Goal: Obtain resource: Download file/media

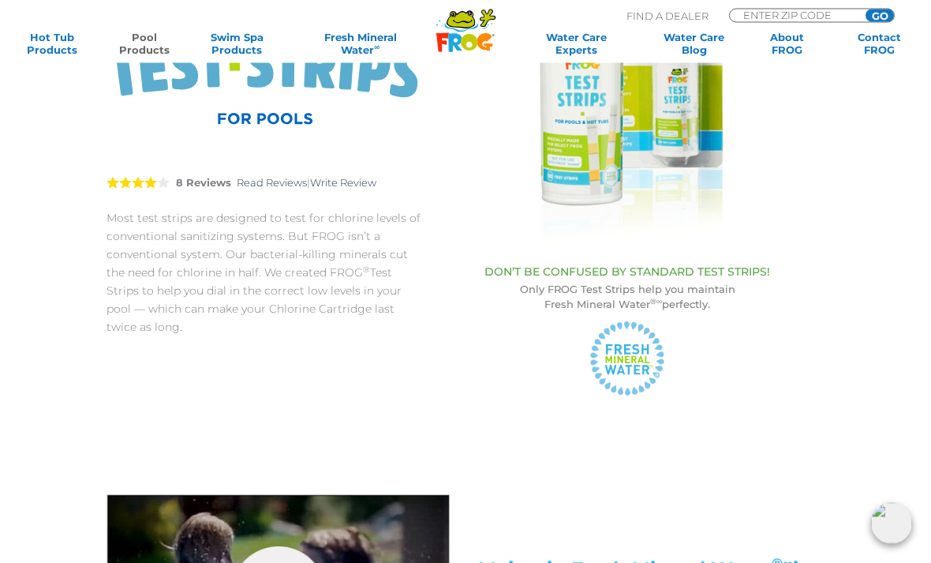
scroll to position [234, 0]
click at [713, 259] on div "DON’T BE CONFUSED BY STANDARD TEST STRIPS! Only FROG Test Strips help you maint…" at bounding box center [627, 323] width 347 height 148
click at [708, 298] on p "Only FROG Test Strips help you maintain Fresh Mineral Water ®∞ perfectly." at bounding box center [627, 297] width 347 height 30
click at [635, 368] on icon at bounding box center [637, 369] width 6 height 9
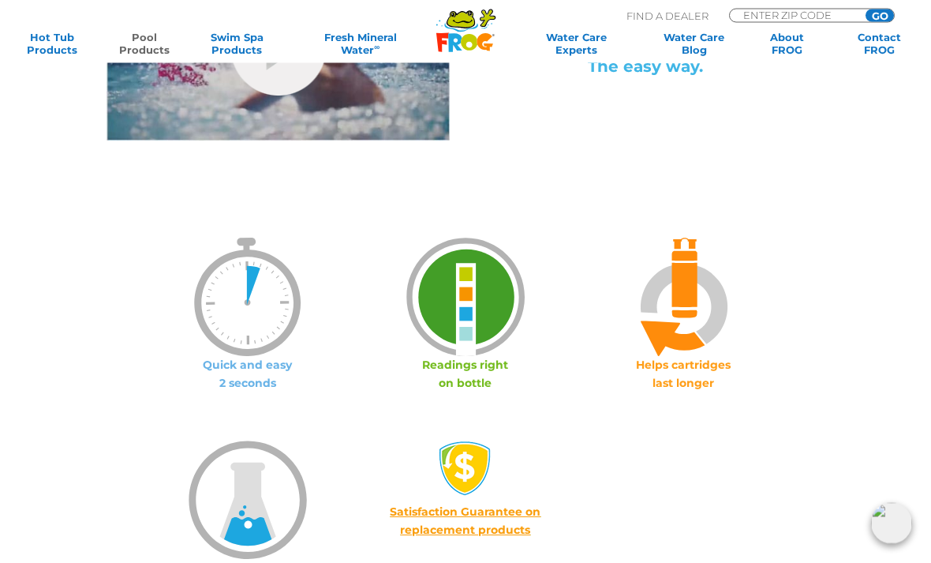
scroll to position [779, 0]
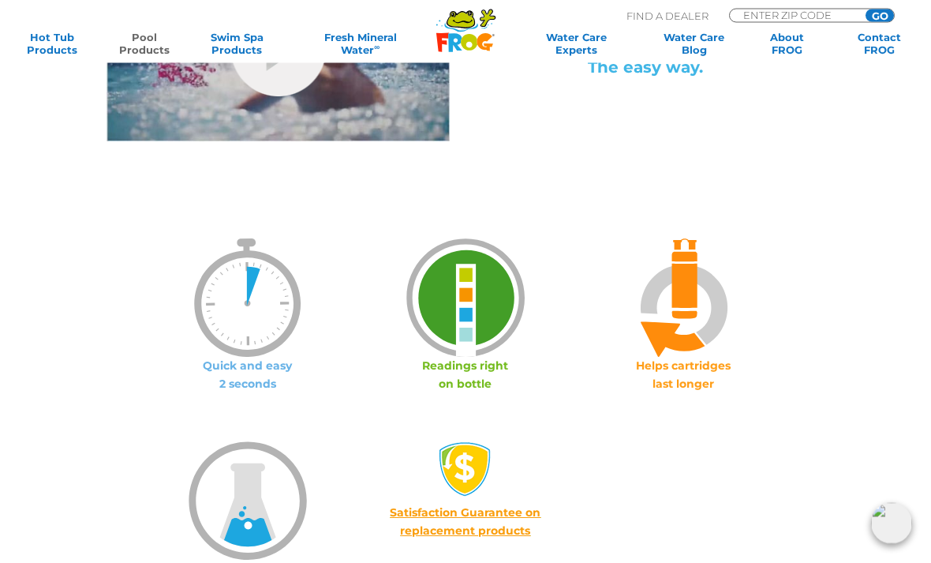
click at [283, 333] on img at bounding box center [248, 298] width 118 height 118
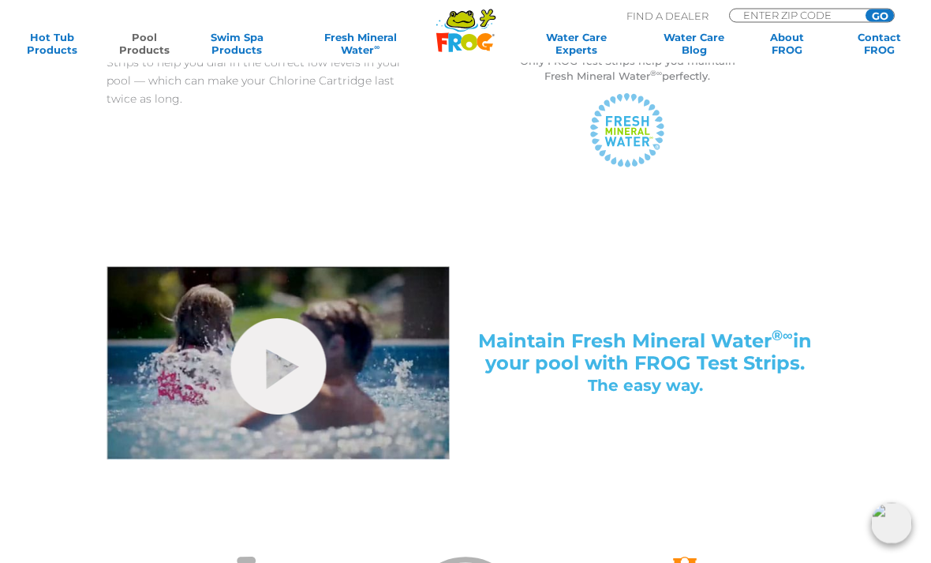
scroll to position [462, 0]
click at [796, 323] on div "Maintain Fresh Mineral Water ®∞ in your pool with FROG Test Strips. The easy wa…" at bounding box center [645, 362] width 359 height 193
click at [277, 363] on link "hide-me" at bounding box center [278, 366] width 96 height 96
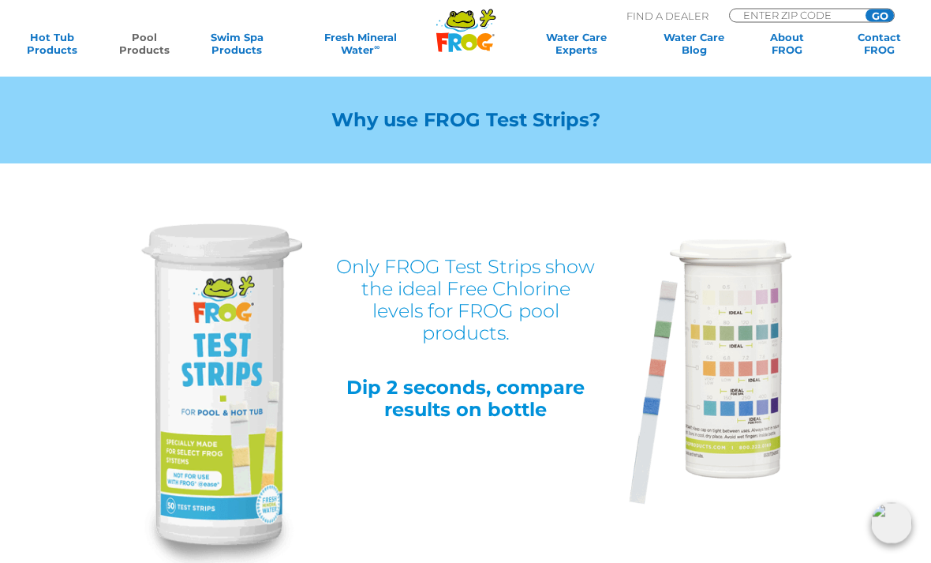
scroll to position [1358, 0]
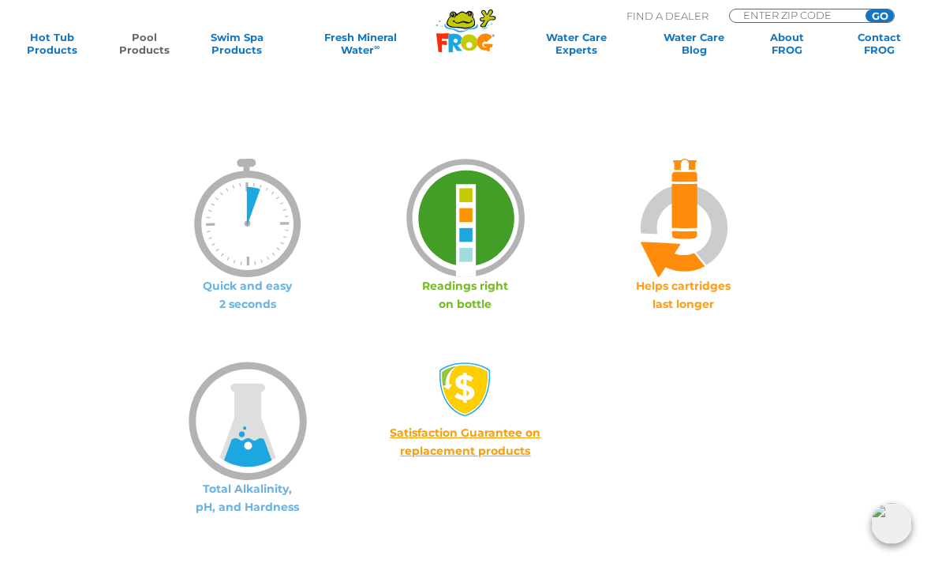
scroll to position [852, 0]
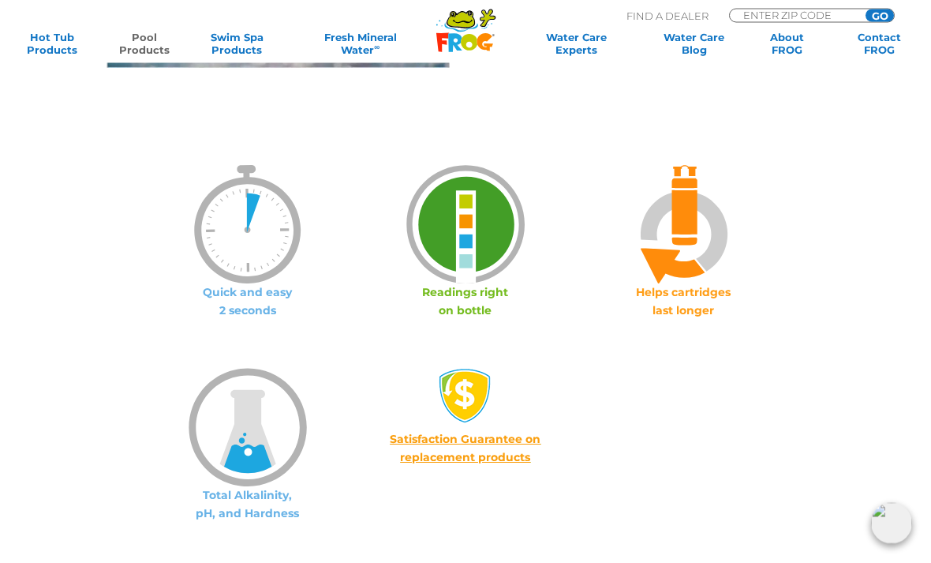
click at [680, 248] on img at bounding box center [683, 225] width 118 height 118
click at [720, 219] on img at bounding box center [683, 225] width 118 height 118
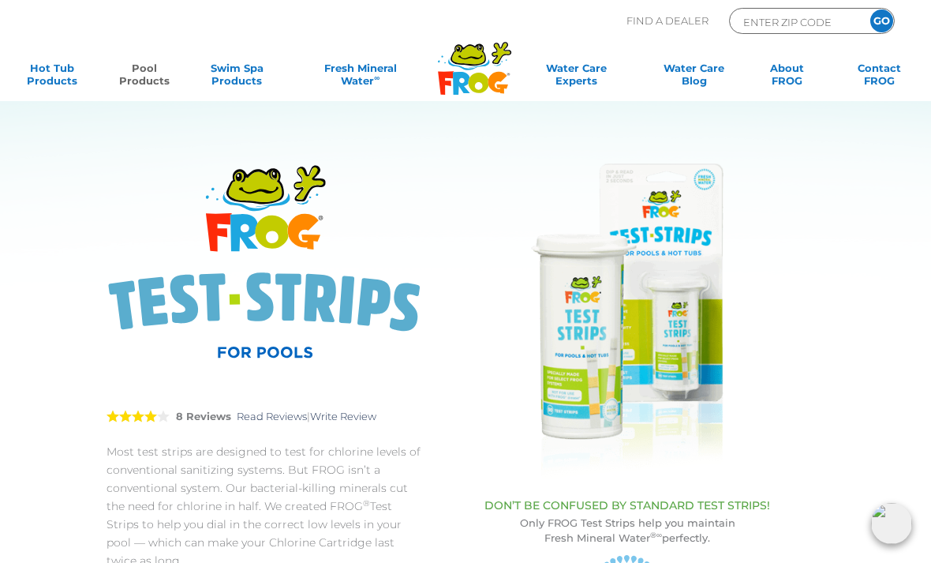
scroll to position [2, 0]
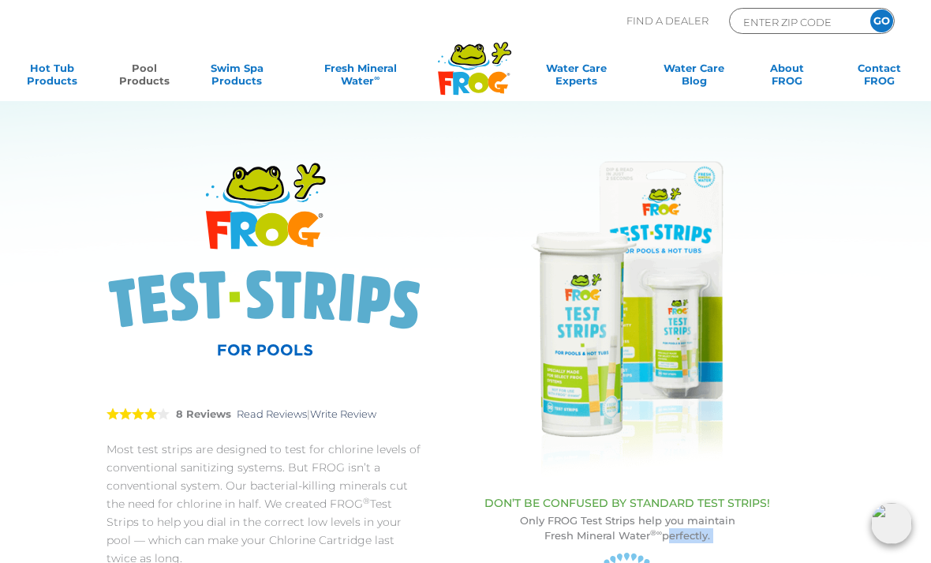
click at [835, 544] on section "FROG ® Test Strips for Pool 4 8 Reviews Read Reviews | Write Review Most test s…" at bounding box center [453, 345] width 783 height 695
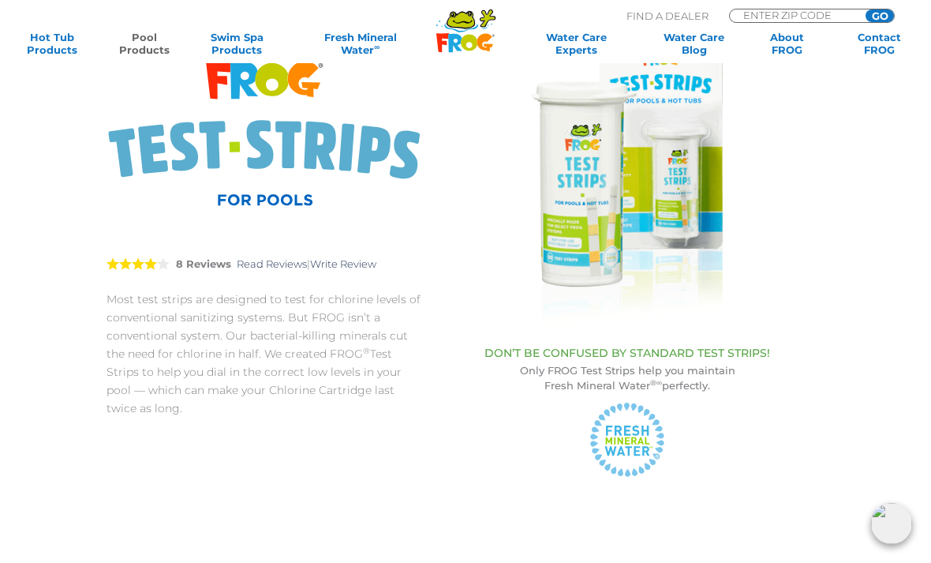
scroll to position [0, 0]
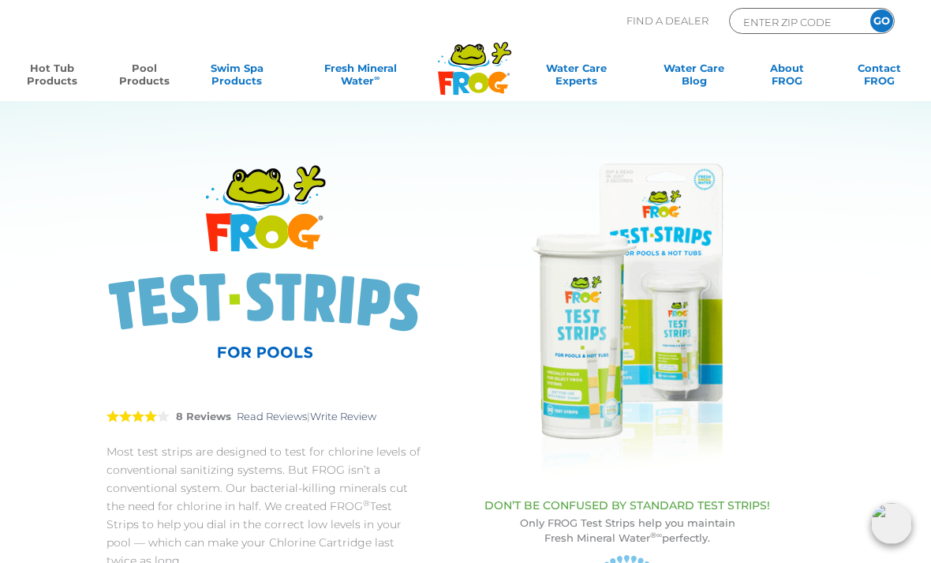
click at [58, 71] on link "Hot Tub Products" at bounding box center [52, 78] width 72 height 32
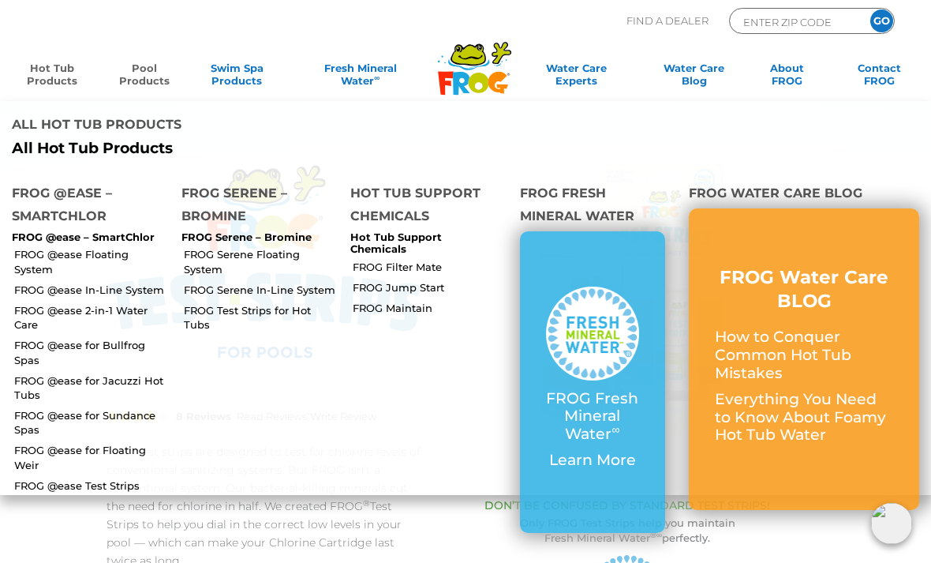
click at [113, 478] on link "FROG @ease Test Strips" at bounding box center [91, 485] width 155 height 14
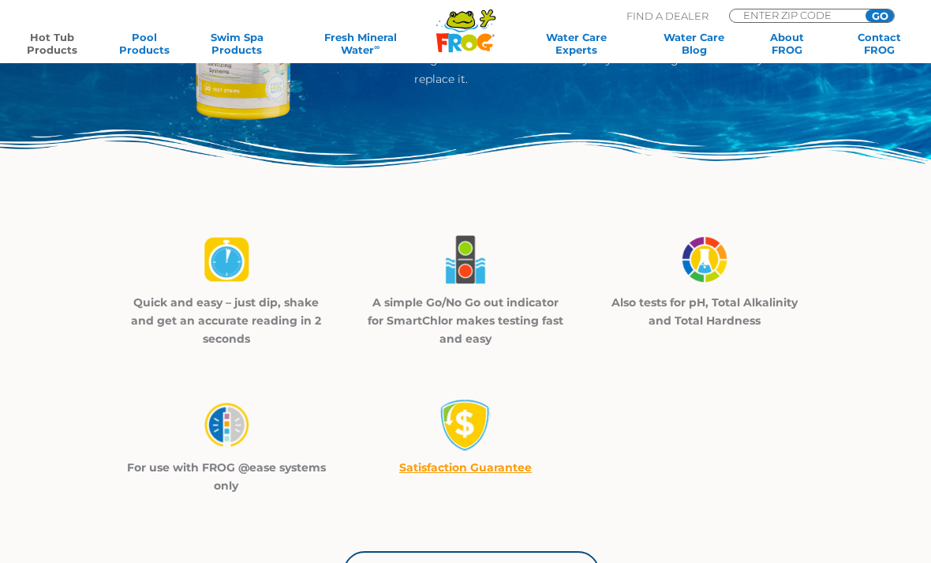
scroll to position [358, 0]
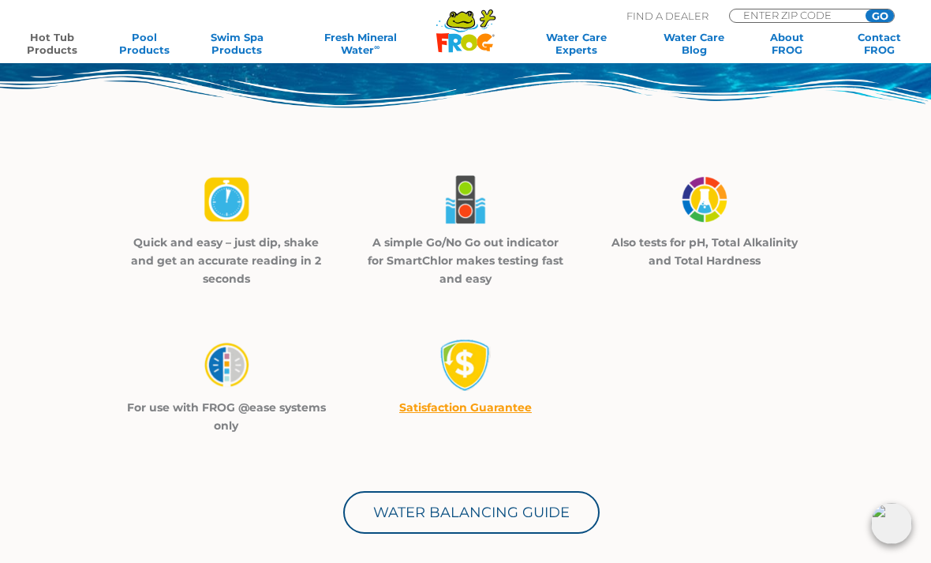
click at [535, 506] on link "Water Balancing Guide" at bounding box center [471, 512] width 257 height 43
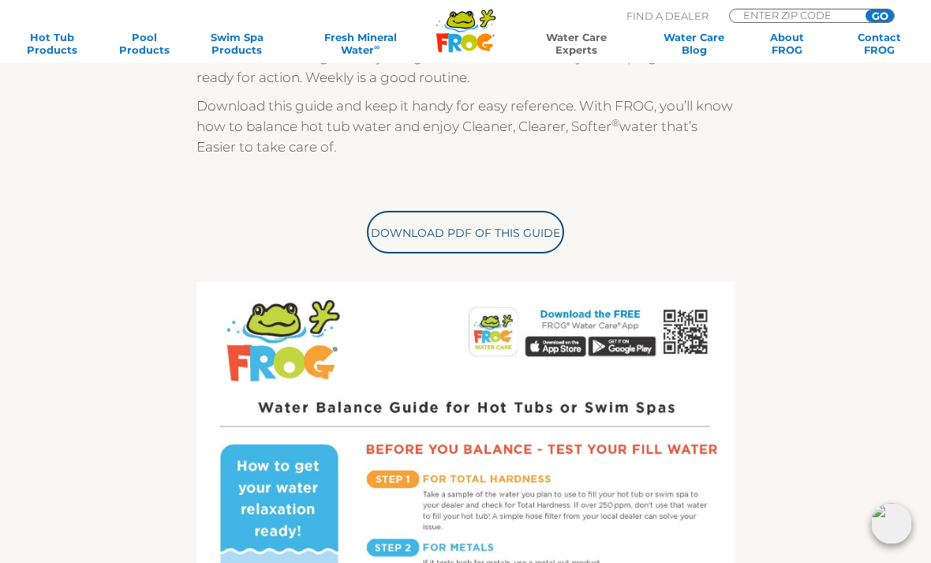
scroll to position [430, 0]
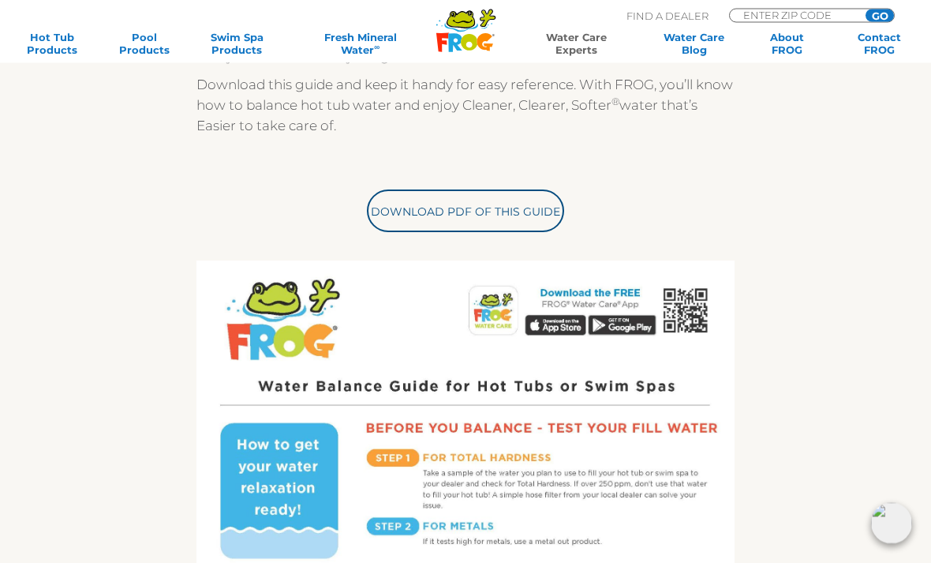
click at [546, 212] on link "Download PDF of this Guide" at bounding box center [465, 211] width 197 height 43
